Goal: Transaction & Acquisition: Purchase product/service

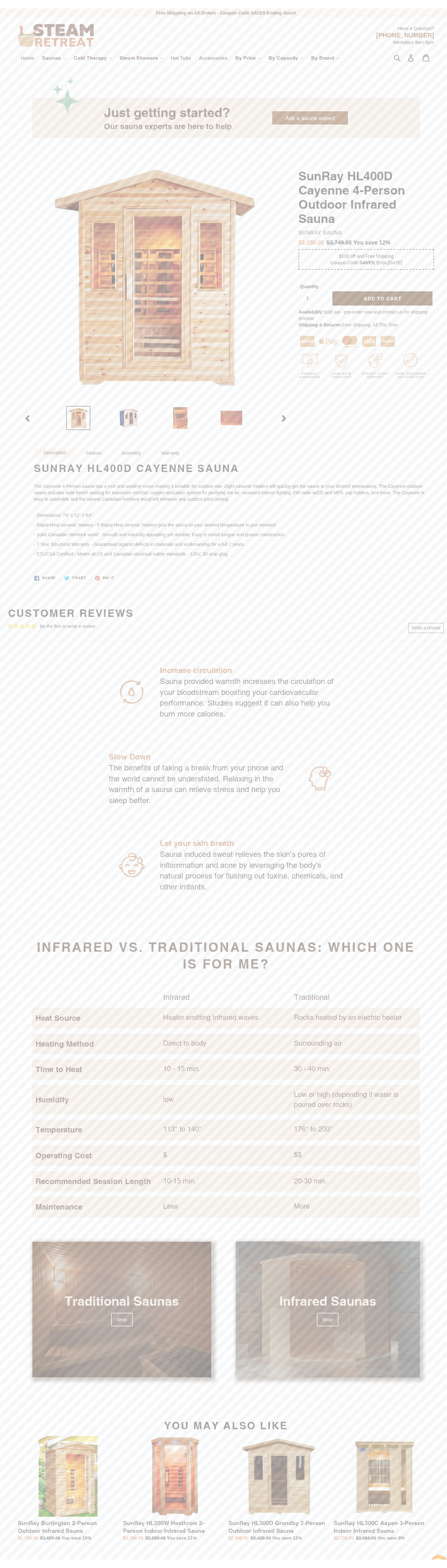
click at [378, 290] on span "Add to cart" at bounding box center [382, 290] width 38 height 5
click at [387, 59] on link "View cart ( 0 )" at bounding box center [392, 59] width 103 height 13
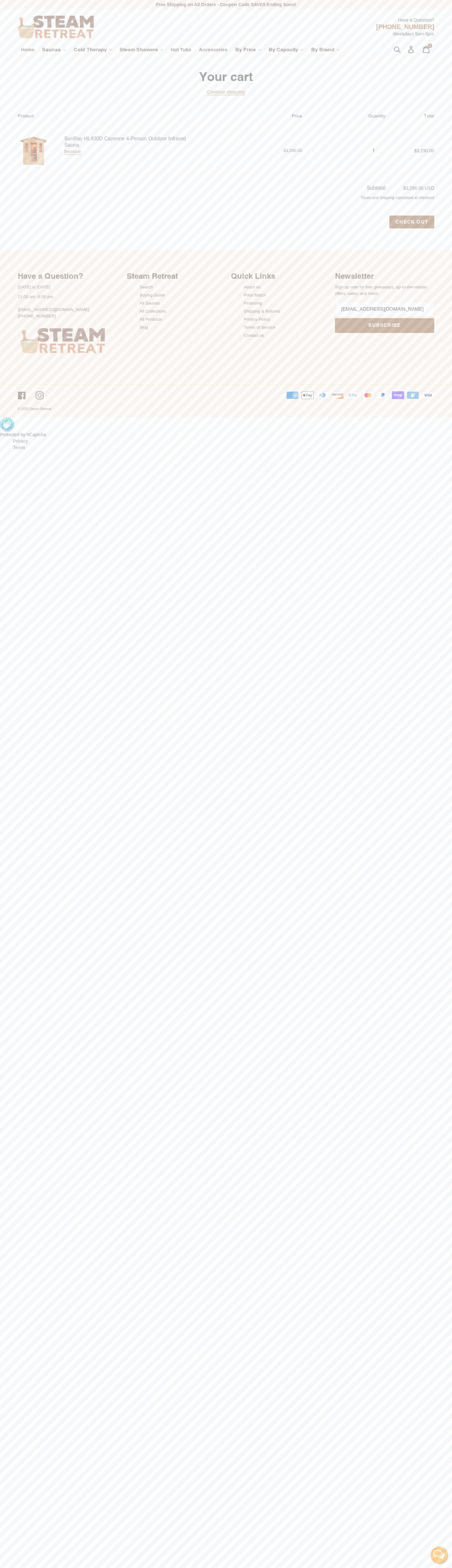
type input "[EMAIL_ADDRESS][DOMAIN_NAME]"
click at [412, 222] on input "Check out" at bounding box center [412, 222] width 45 height 13
